Goal: Navigation & Orientation: Find specific page/section

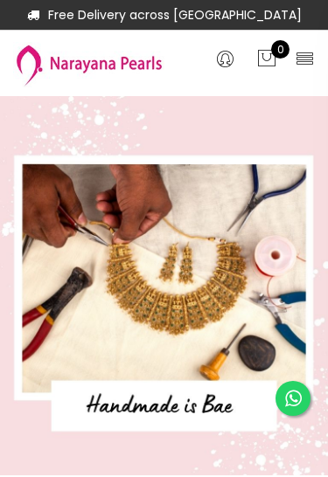
select select "INR"
click at [320, 40] on div "0 0 0" at bounding box center [246, 63] width 164 height 48
click at [298, 57] on icon at bounding box center [305, 58] width 20 height 20
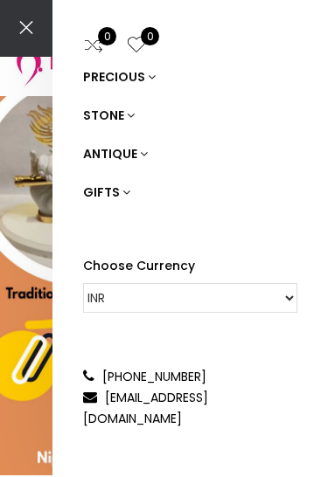
click at [19, 304] on div "0 0 PRECIOUS STONE ANTIQUE GIFTS Choose Currency CAD HKD GBP IDR INR JPY MYR US…" at bounding box center [164, 238] width 328 height 477
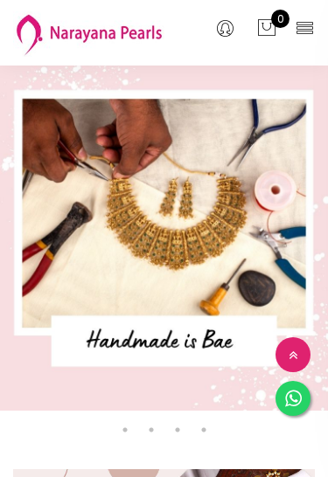
select select "INR"
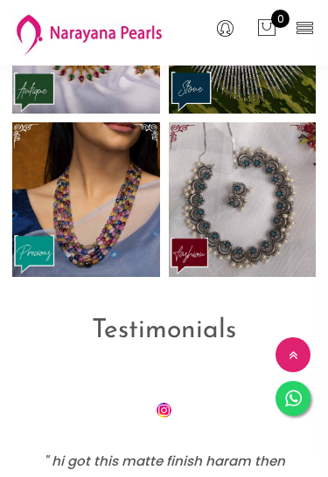
scroll to position [2258, 0]
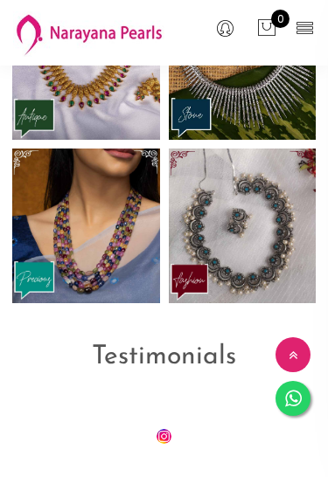
click at [303, 30] on icon at bounding box center [305, 27] width 20 height 20
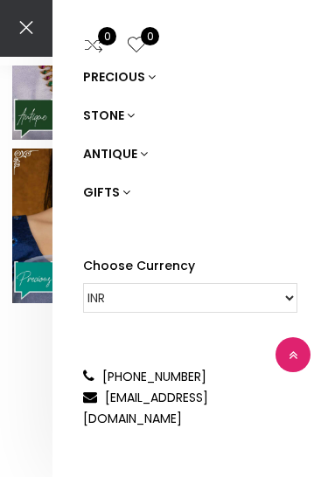
click at [117, 153] on link "ANTIQUE" at bounding box center [190, 154] width 214 height 38
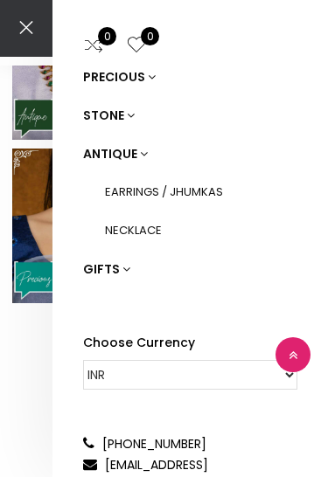
click at [128, 227] on link "NECKLACE" at bounding box center [201, 231] width 192 height 38
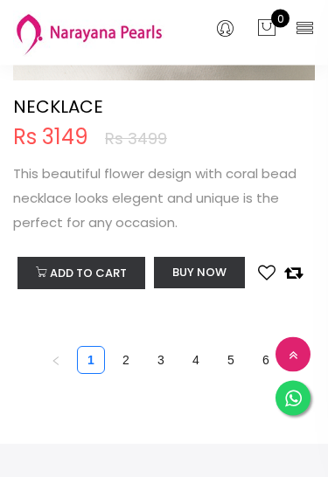
scroll to position [11183, 0]
click at [124, 347] on link "2" at bounding box center [126, 360] width 26 height 26
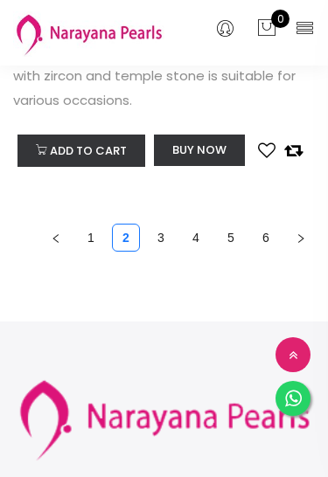
scroll to position [11425, 0]
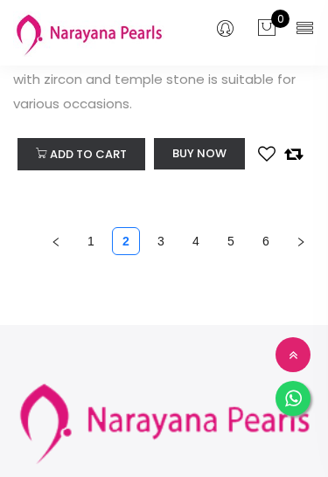
click at [169, 240] on link "3" at bounding box center [161, 241] width 26 height 26
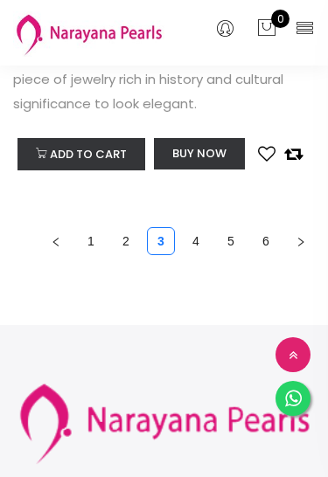
scroll to position [11688, 0]
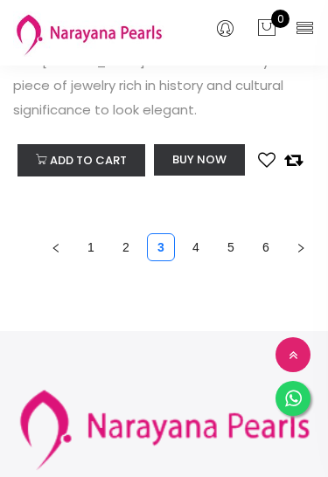
click at [190, 234] on link "4" at bounding box center [196, 247] width 26 height 26
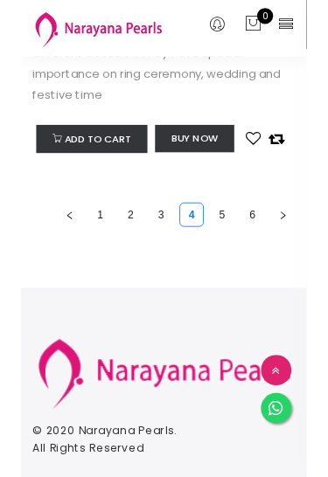
scroll to position [11582, 0]
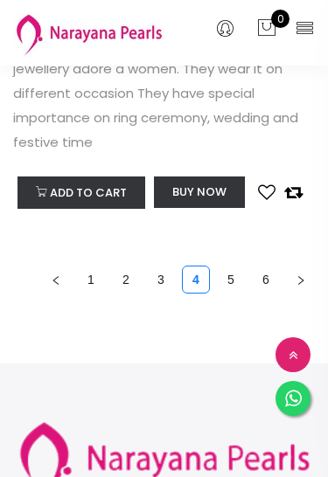
click at [229, 267] on link "5" at bounding box center [231, 280] width 26 height 26
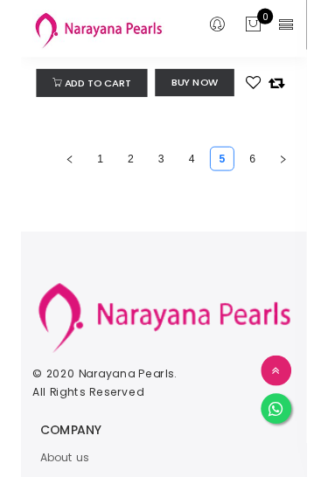
scroll to position [8652, 0]
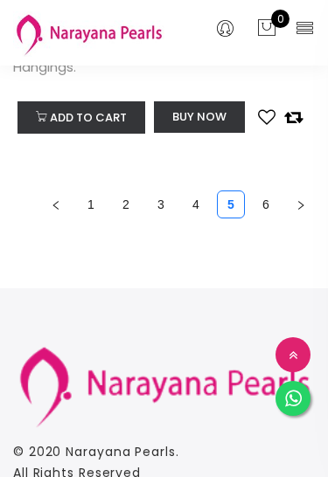
click at [267, 201] on link "6" at bounding box center [266, 205] width 26 height 26
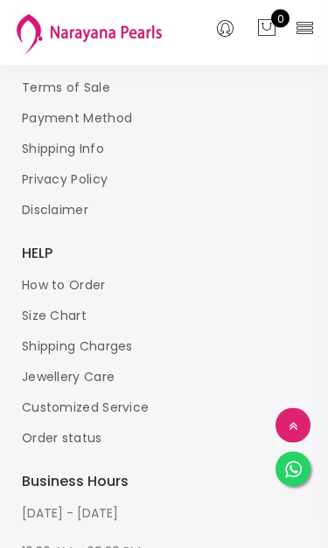
scroll to position [1093, 0]
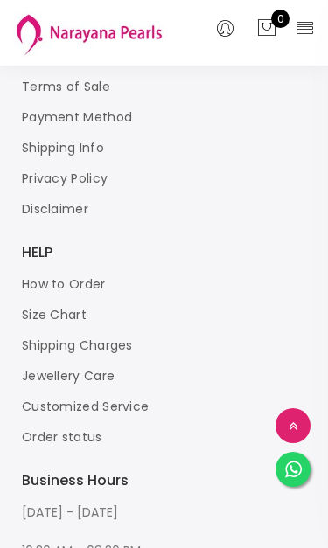
click at [302, 17] on icon at bounding box center [305, 27] width 20 height 20
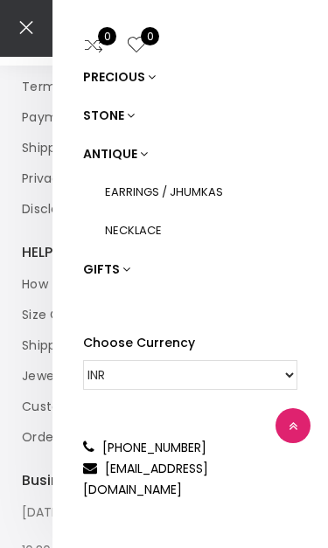
click at [127, 71] on link "PRECIOUS" at bounding box center [190, 77] width 214 height 38
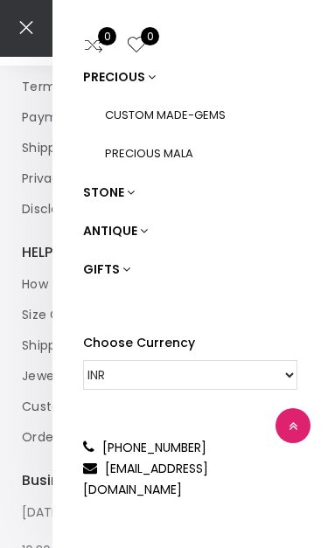
click at [173, 147] on link "PRECIOUS MALA" at bounding box center [201, 154] width 192 height 38
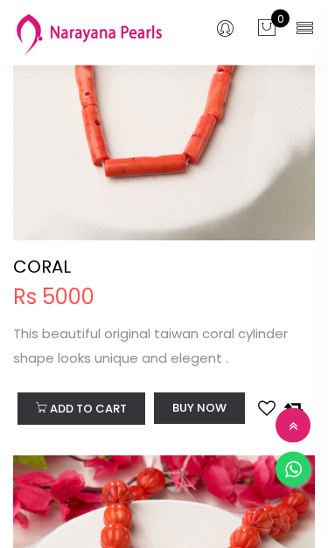
scroll to position [2387, 0]
click at [297, 27] on icon at bounding box center [305, 27] width 20 height 20
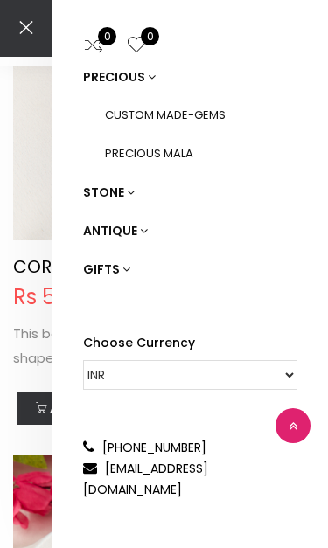
click at [101, 265] on link "GIFTS" at bounding box center [190, 269] width 214 height 38
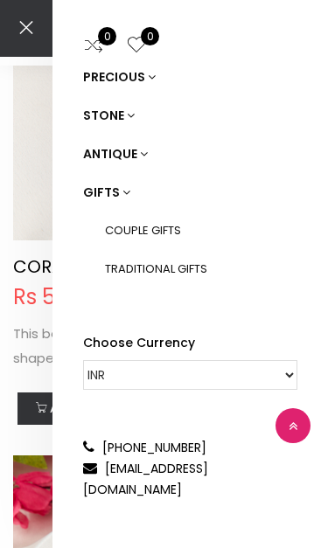
click at [153, 271] on link "TRADITIONAL GIFTS" at bounding box center [201, 269] width 192 height 38
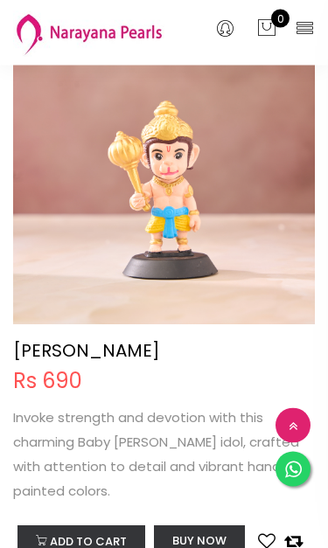
scroll to position [9164, 0]
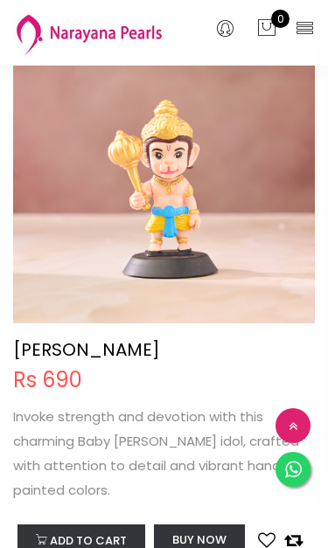
click at [299, 24] on icon at bounding box center [305, 27] width 20 height 20
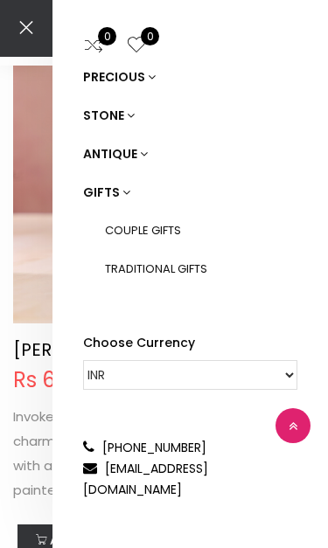
click at [131, 149] on link "ANTIQUE" at bounding box center [190, 154] width 214 height 38
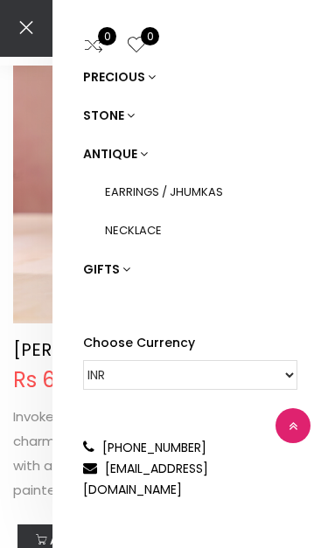
click at [157, 192] on link "EARRINGS / JHUMKAS" at bounding box center [201, 192] width 192 height 38
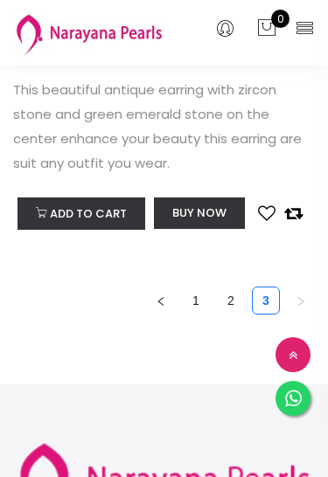
scroll to position [11903, 0]
click at [231, 289] on link "2" at bounding box center [231, 302] width 26 height 26
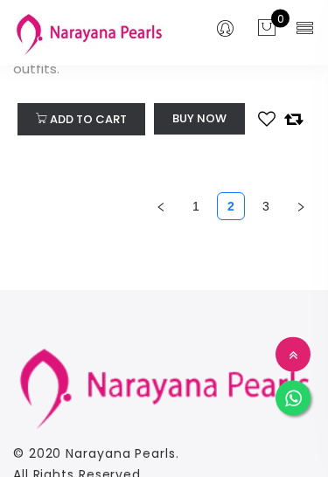
scroll to position [11924, 0]
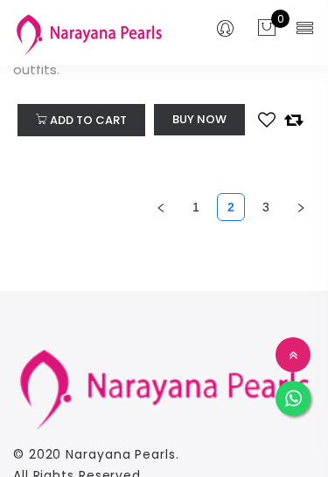
click at [194, 211] on link "1" at bounding box center [196, 207] width 26 height 26
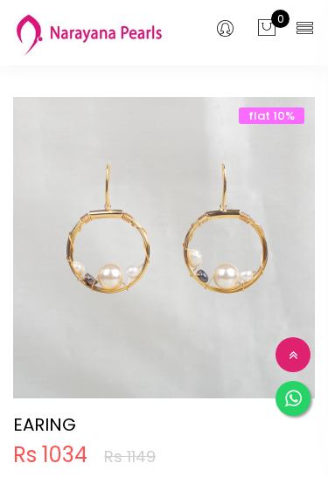
scroll to position [151, 0]
